Goal: Task Accomplishment & Management: Manage account settings

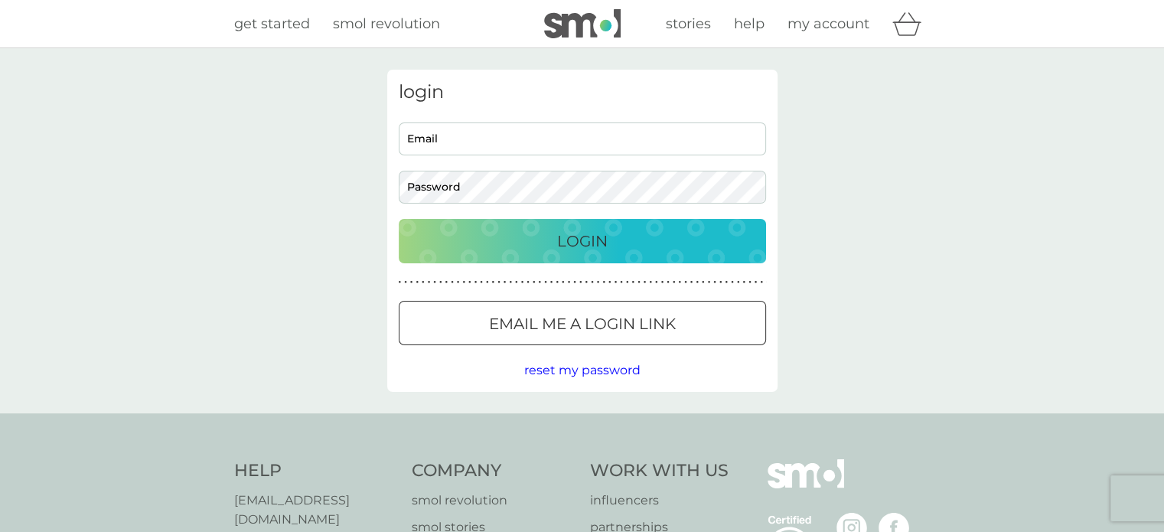
type input "[EMAIL_ADDRESS][DOMAIN_NAME]"
click at [578, 243] on p "Login" at bounding box center [582, 241] width 50 height 24
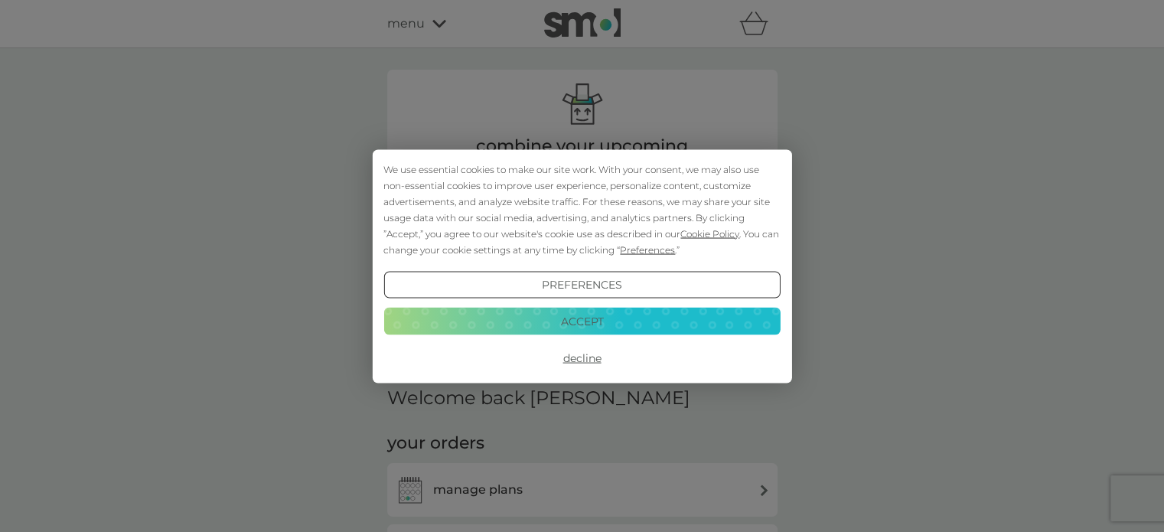
click at [585, 316] on button "Accept" at bounding box center [581, 322] width 396 height 28
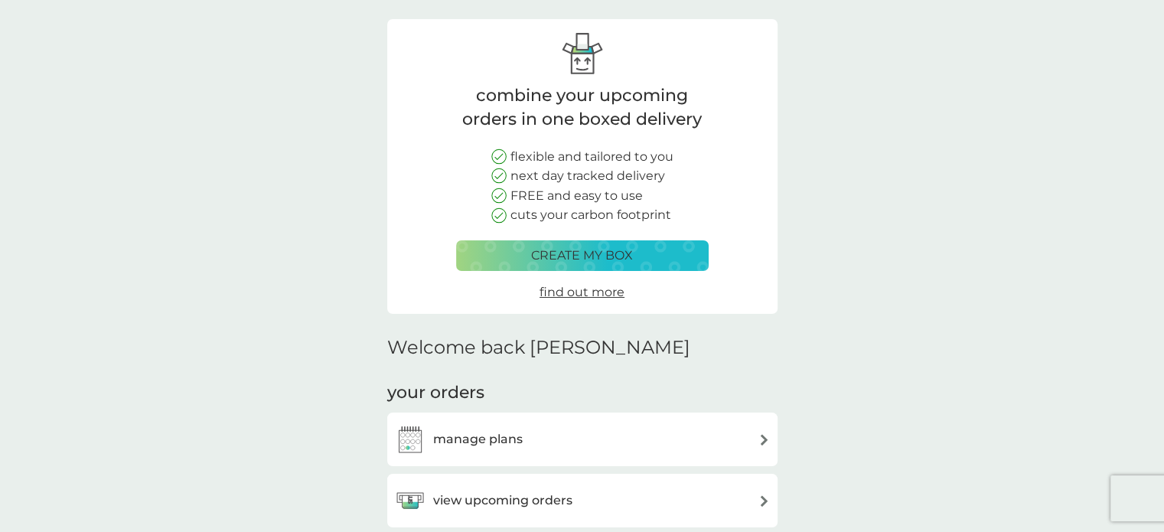
scroll to position [77, 0]
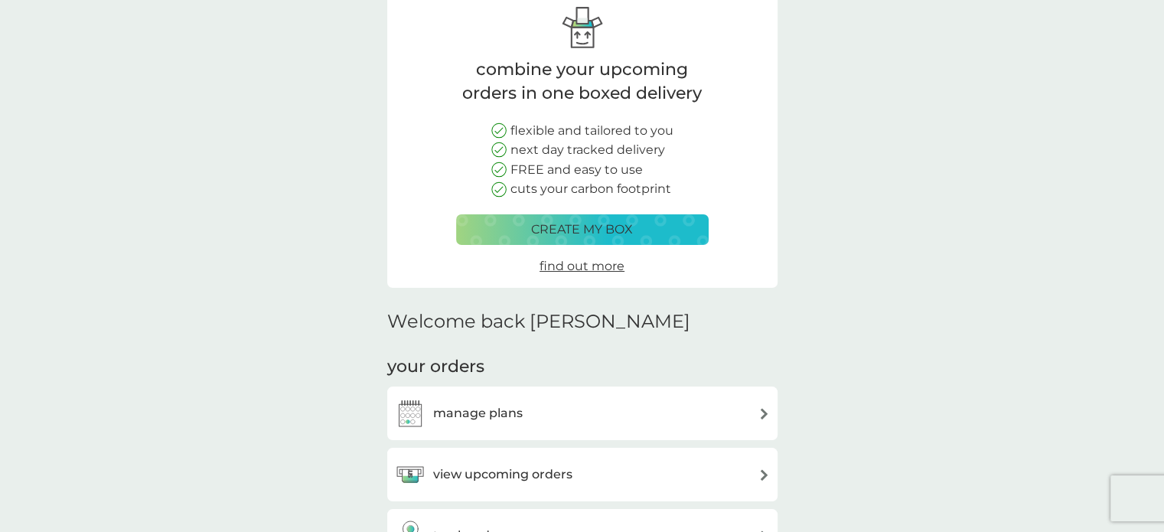
click at [588, 414] on div "manage plans" at bounding box center [582, 413] width 375 height 31
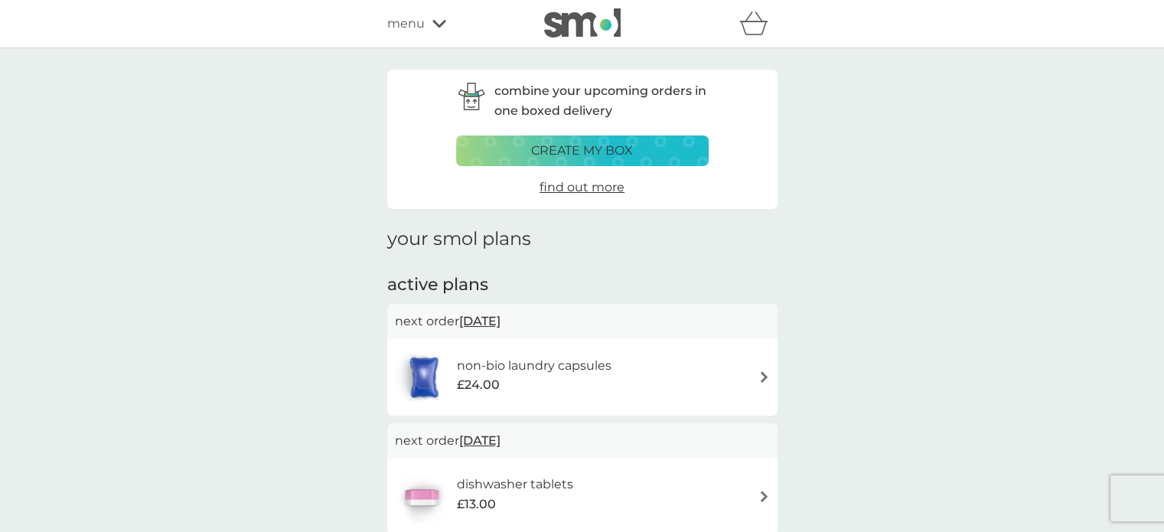
click at [500, 319] on span "27 Sep 2025" at bounding box center [479, 321] width 41 height 30
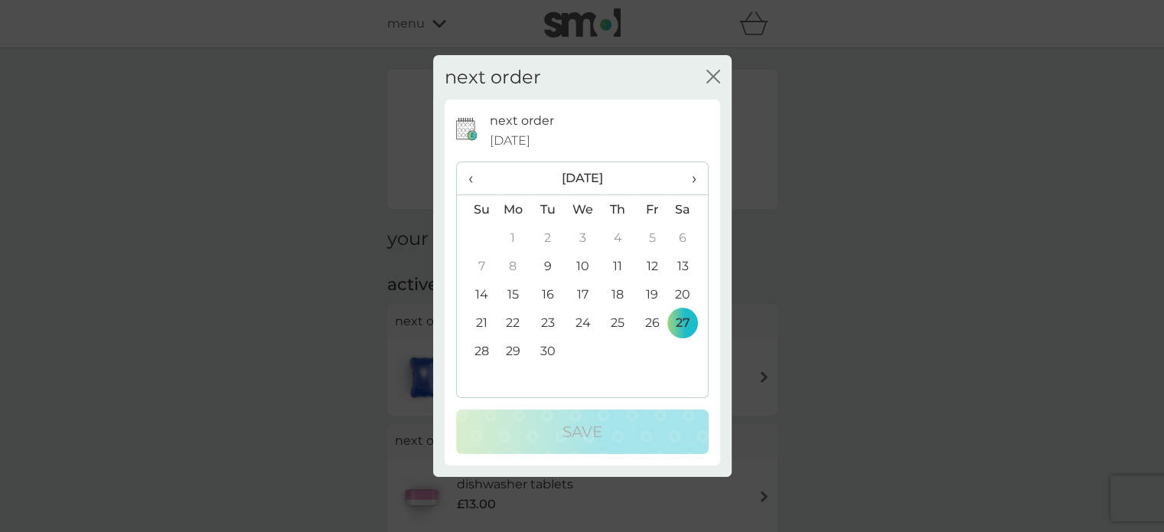
click at [692, 176] on span "›" at bounding box center [687, 178] width 15 height 32
click at [651, 350] on td "31" at bounding box center [651, 351] width 34 height 28
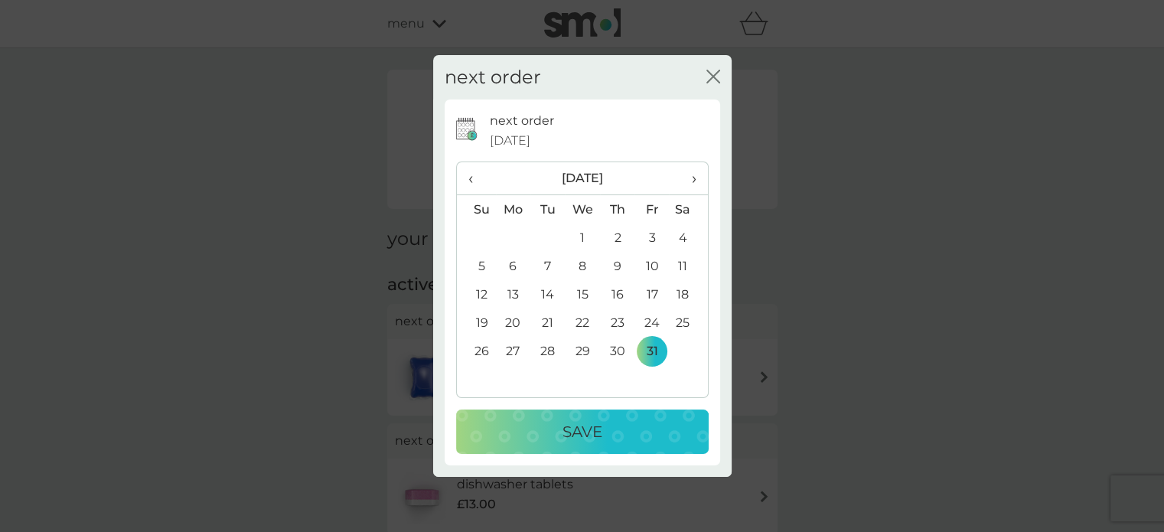
click at [606, 428] on div "Save" at bounding box center [582, 431] width 222 height 24
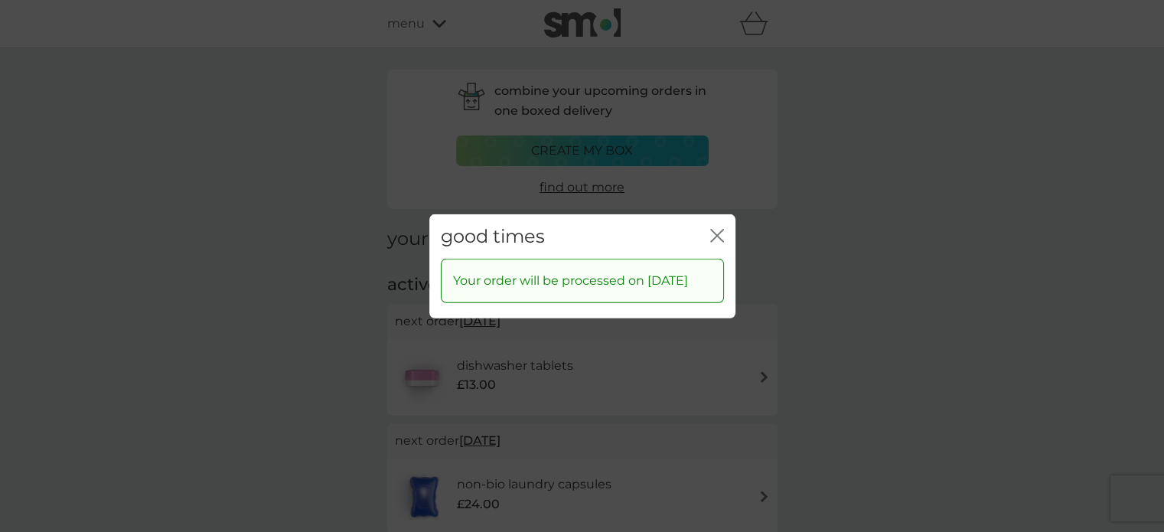
click at [717, 229] on icon "close" at bounding box center [720, 235] width 6 height 12
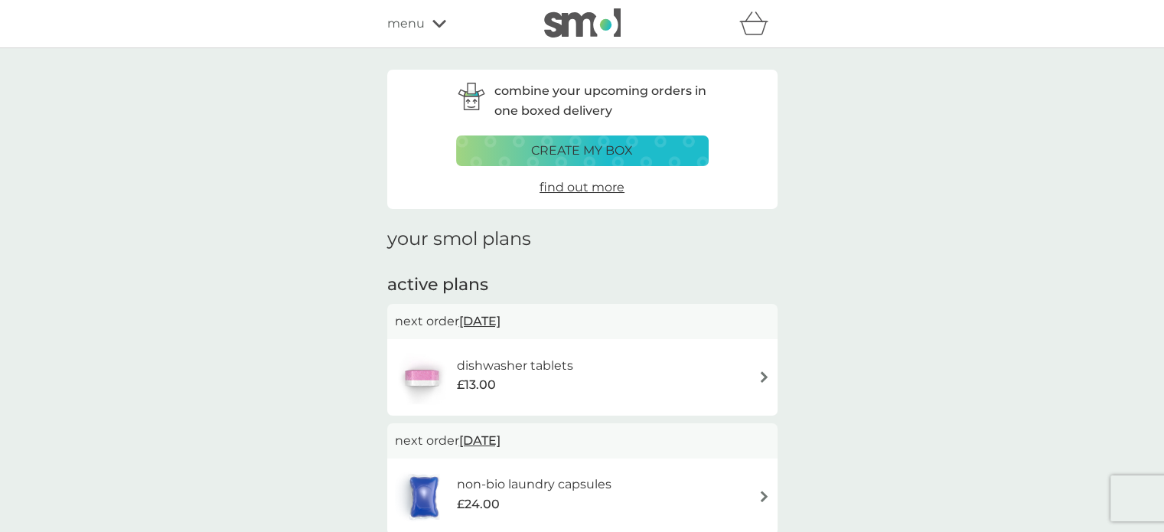
scroll to position [153, 0]
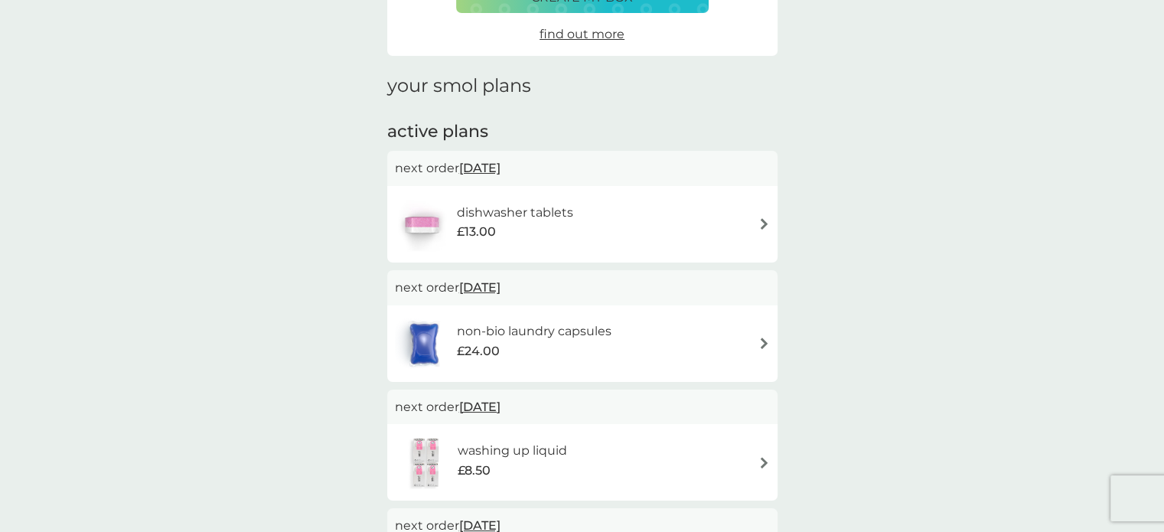
click at [762, 223] on img at bounding box center [763, 223] width 11 height 11
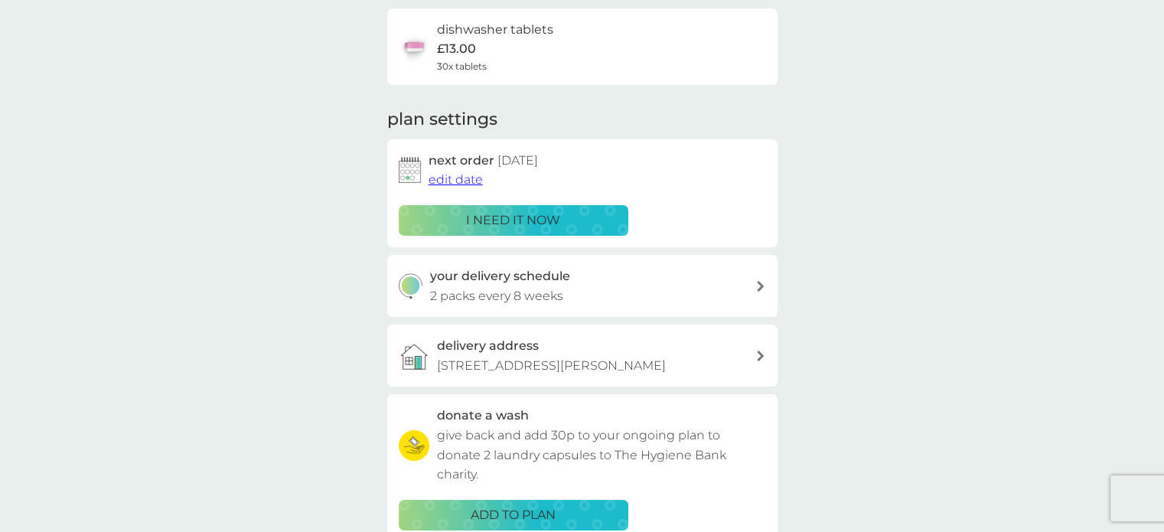
scroll to position [230, 0]
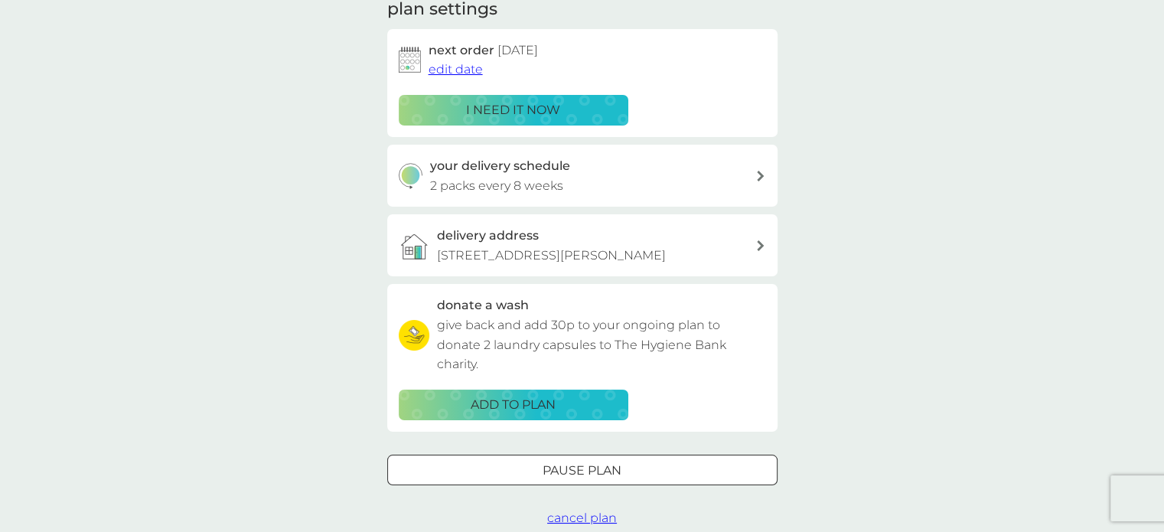
click at [759, 177] on icon at bounding box center [760, 176] width 7 height 11
select select "56"
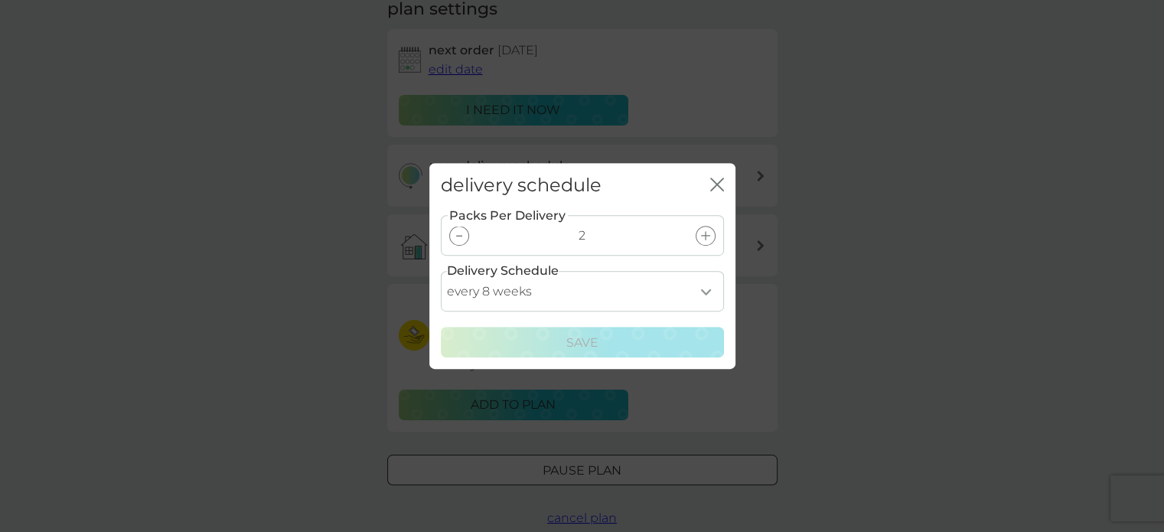
click at [715, 179] on icon "close" at bounding box center [717, 185] width 14 height 14
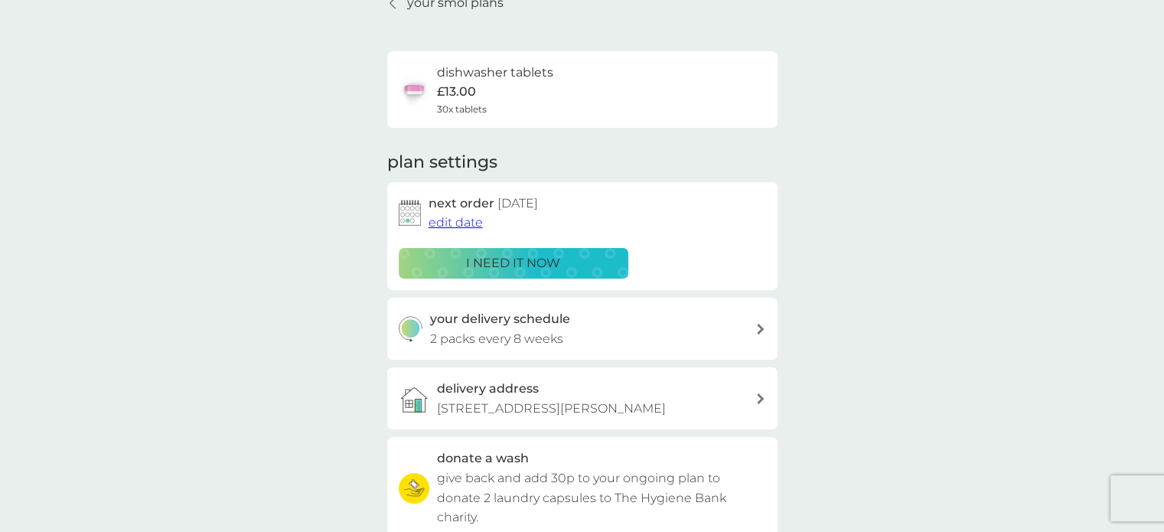
scroll to position [77, 0]
click at [441, 220] on span "edit date" at bounding box center [455, 222] width 54 height 15
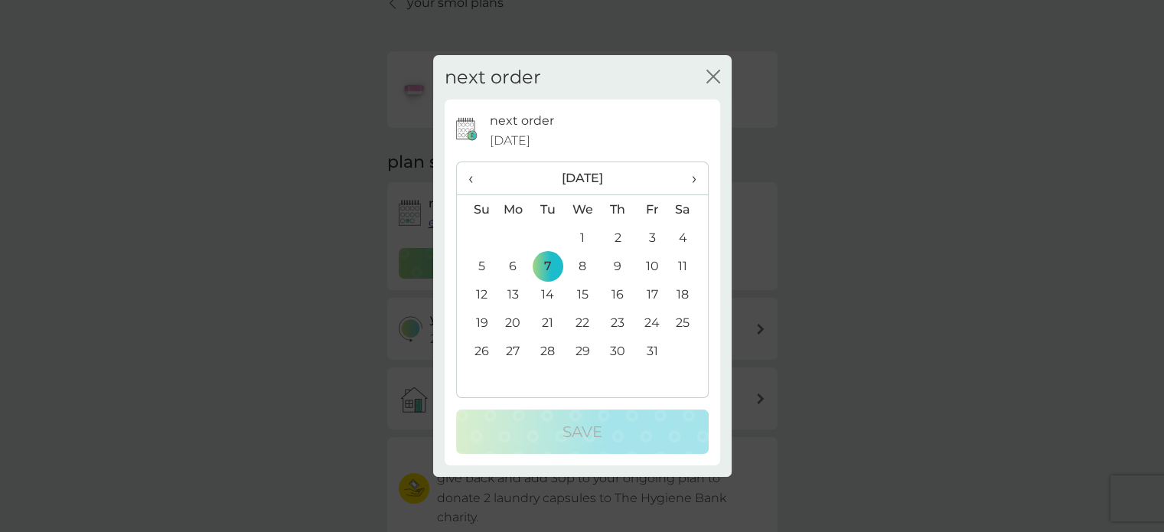
click at [650, 345] on td "31" at bounding box center [651, 351] width 34 height 28
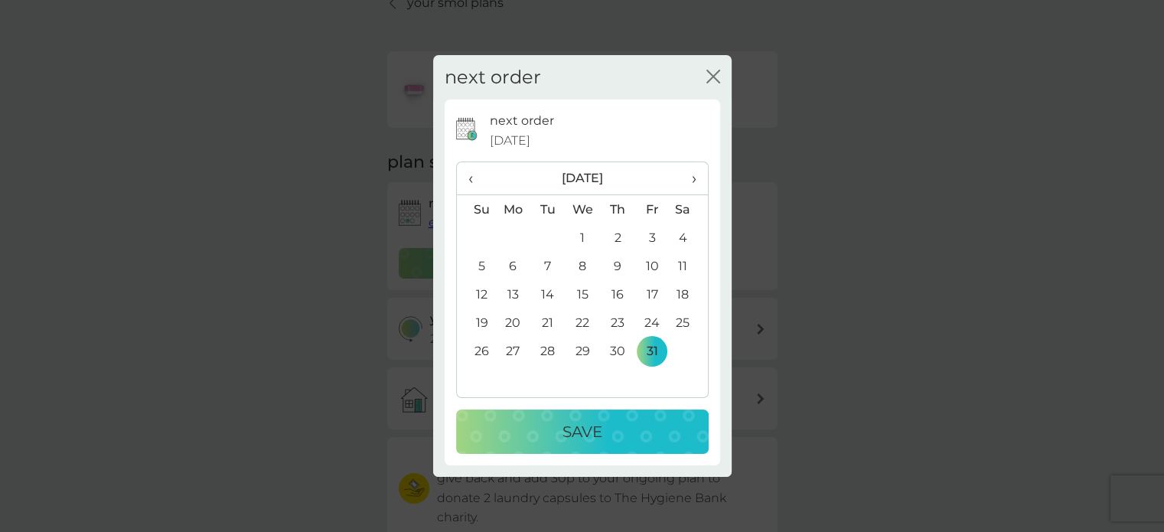
click at [575, 437] on p "Save" at bounding box center [582, 431] width 40 height 24
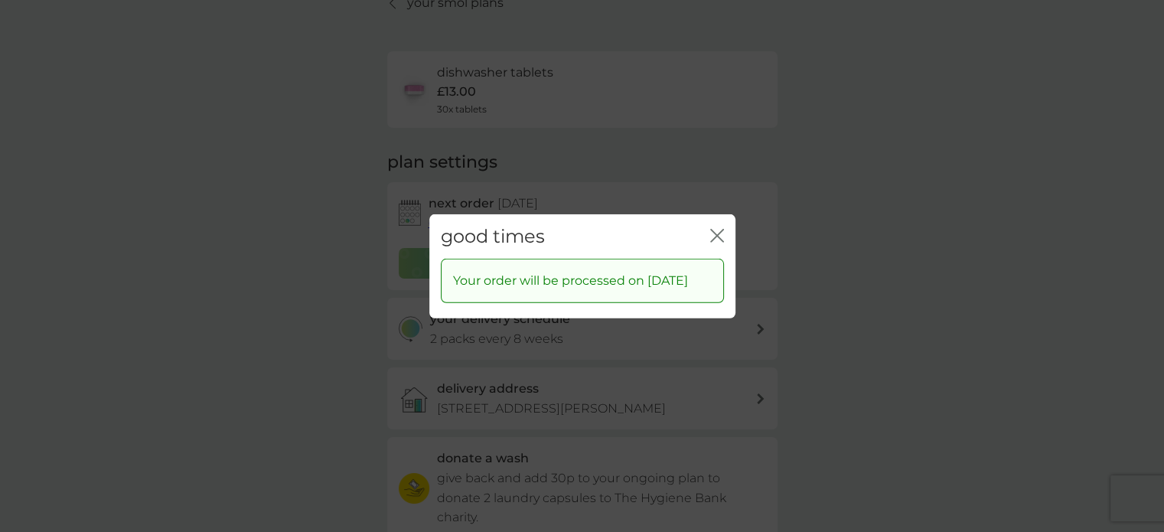
click at [717, 232] on icon "close" at bounding box center [717, 235] width 14 height 14
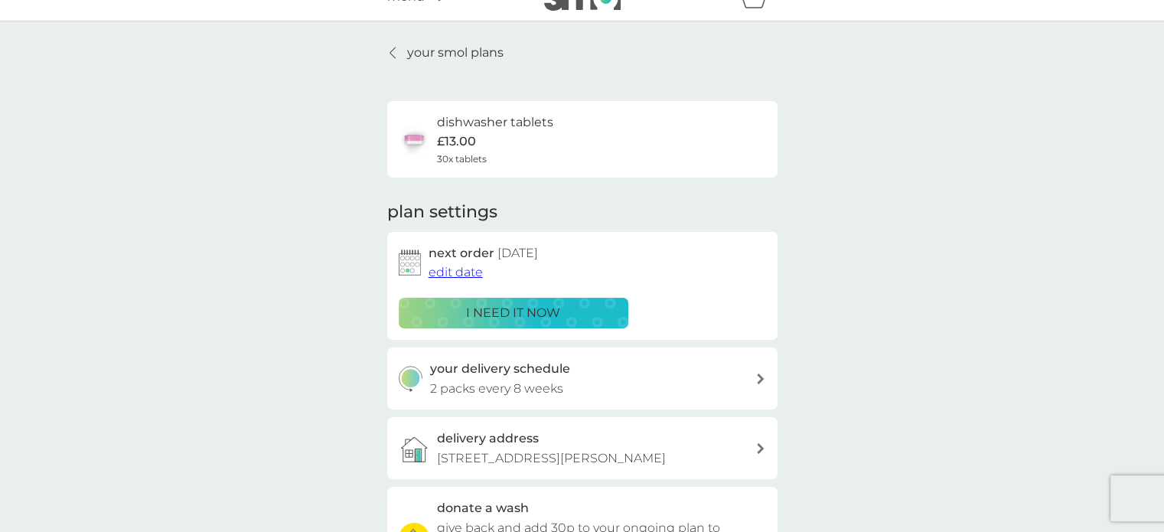
scroll to position [0, 0]
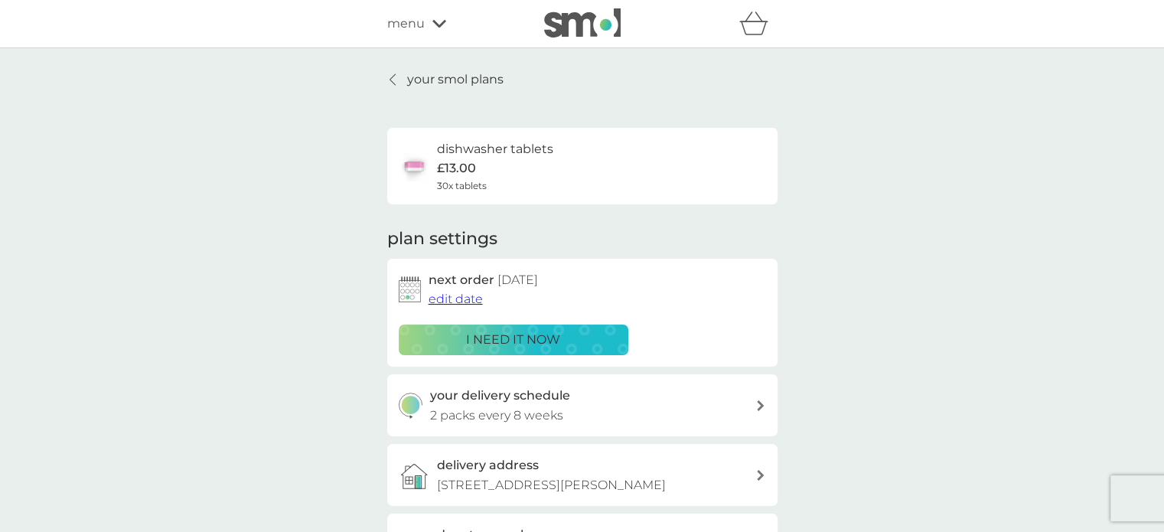
click at [444, 76] on p "your smol plans" at bounding box center [455, 80] width 96 height 20
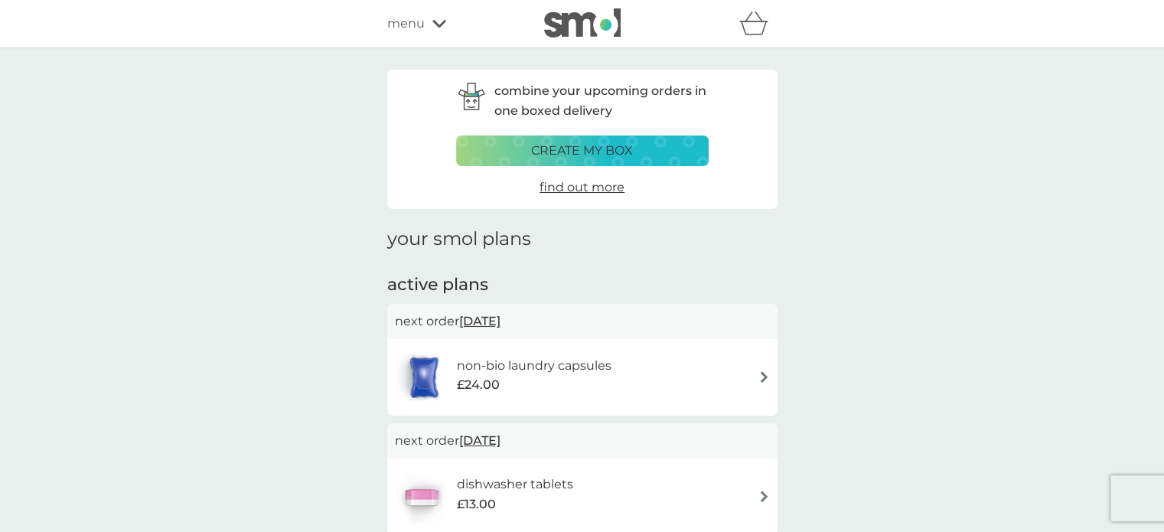
click at [620, 28] on div at bounding box center [582, 23] width 130 height 31
click at [585, 25] on img at bounding box center [582, 22] width 77 height 29
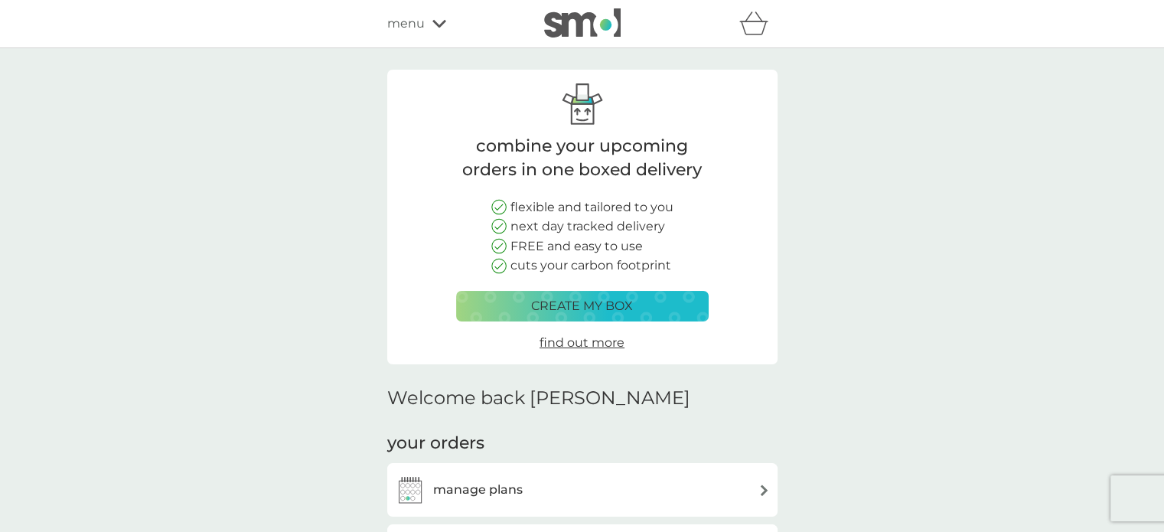
click at [585, 25] on img at bounding box center [582, 22] width 77 height 29
click at [413, 23] on span "menu" at bounding box center [405, 24] width 37 height 20
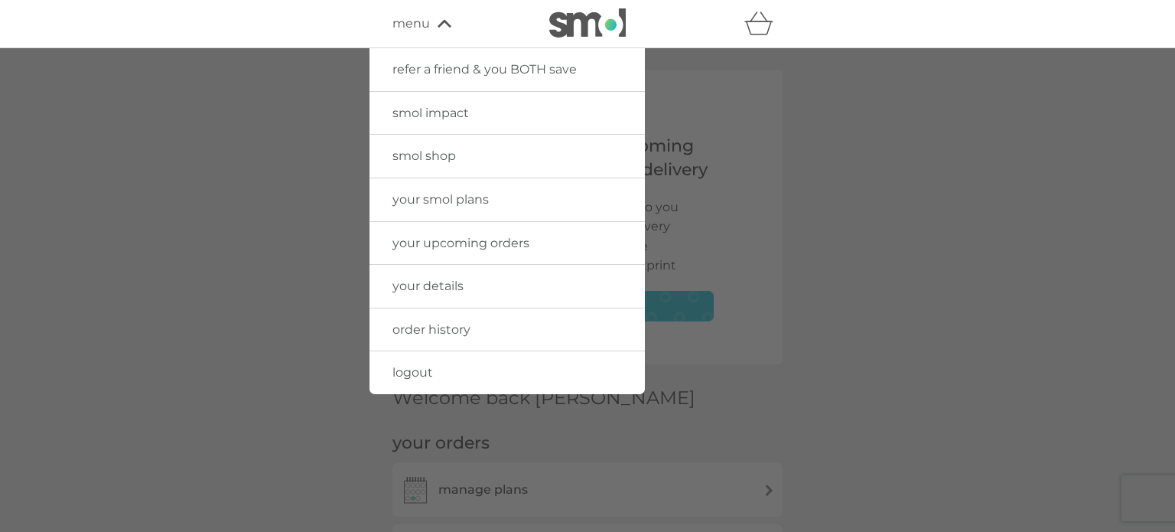
click at [416, 376] on span "logout" at bounding box center [413, 372] width 41 height 15
